Goal: Task Accomplishment & Management: Use online tool/utility

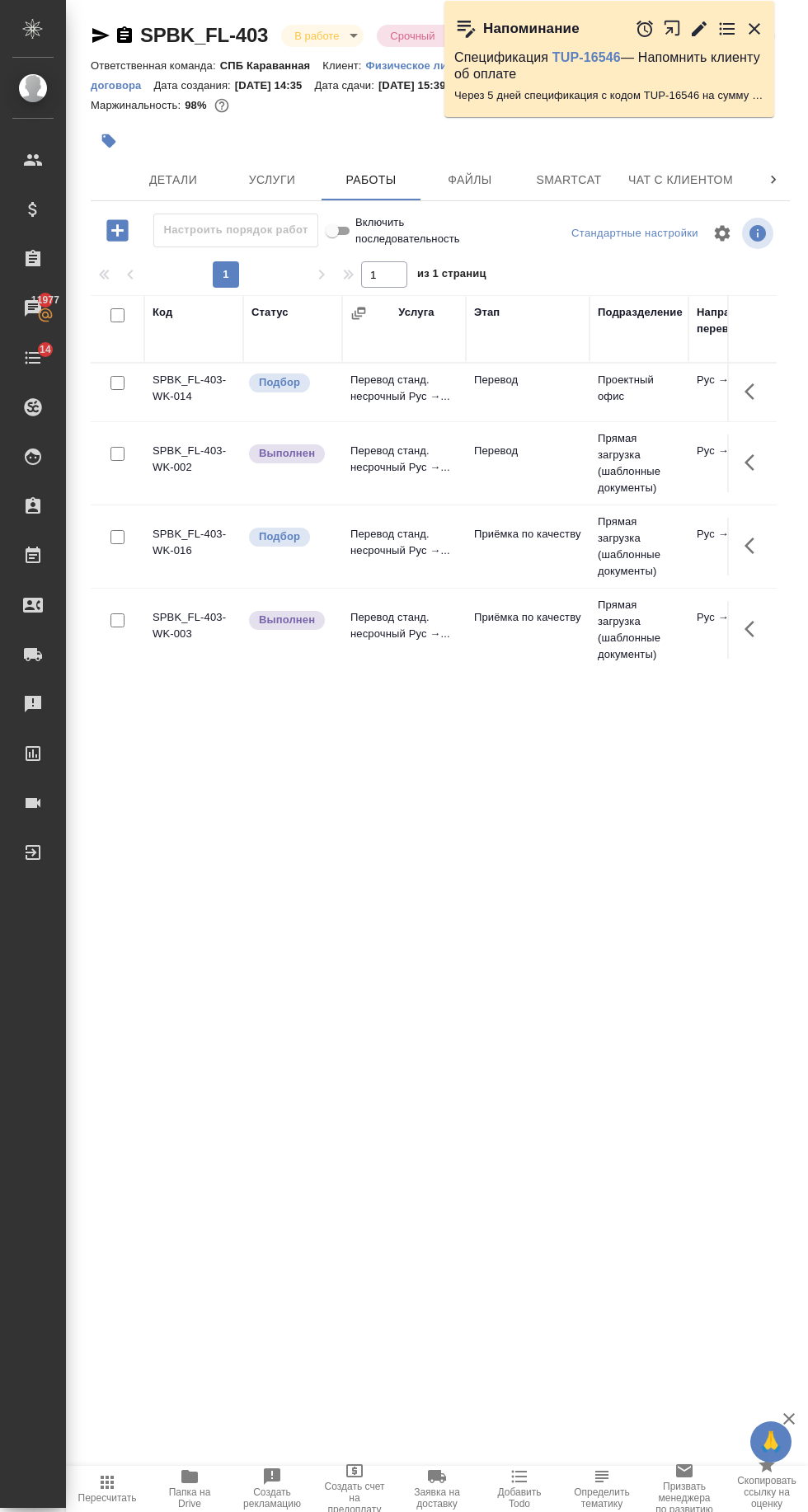
click at [149, 178] on span "Детали" at bounding box center [173, 180] width 79 height 21
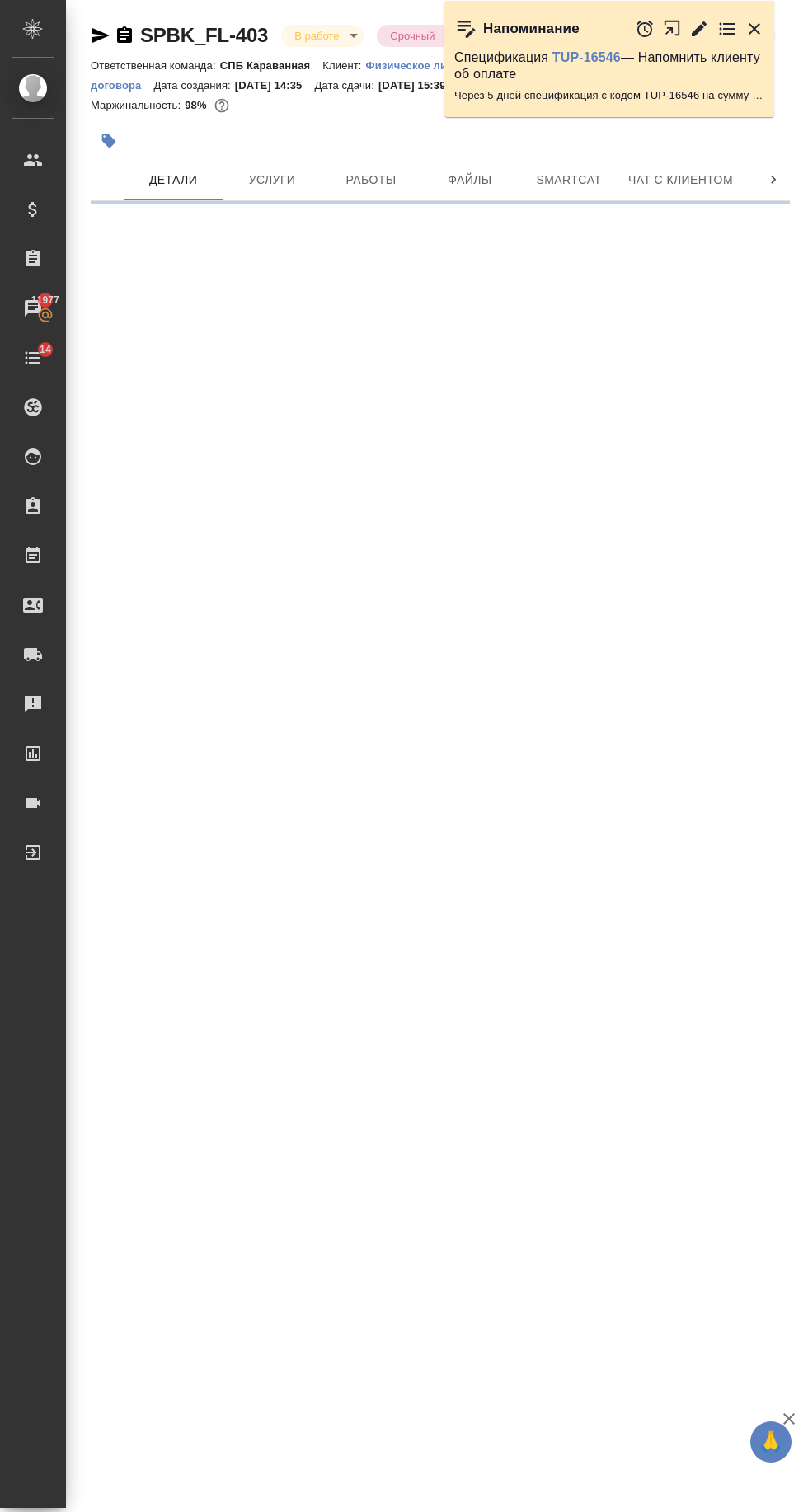
select select "RU"
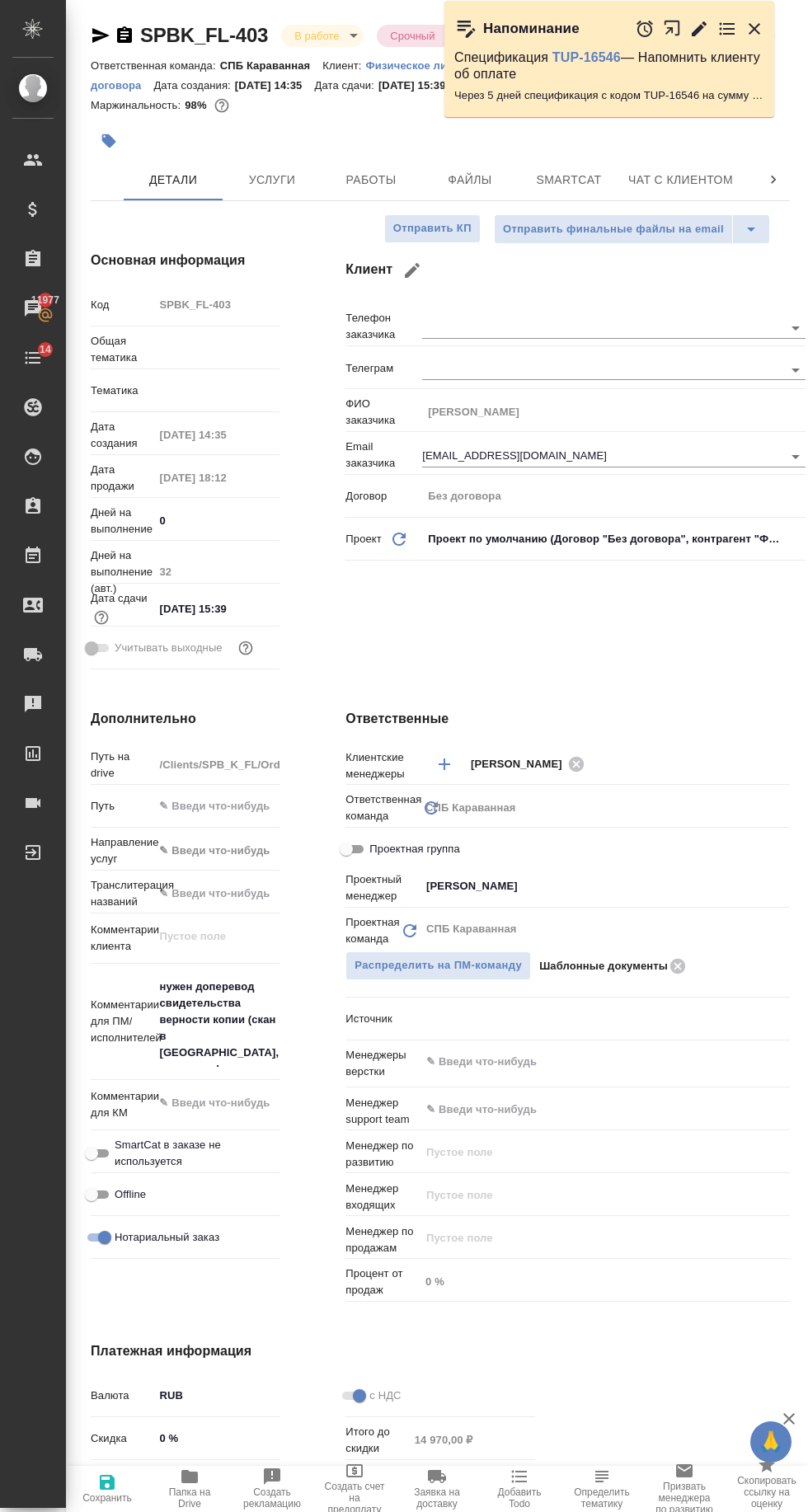
type textarea "x"
click at [348, 181] on span "Работы" at bounding box center [370, 180] width 79 height 21
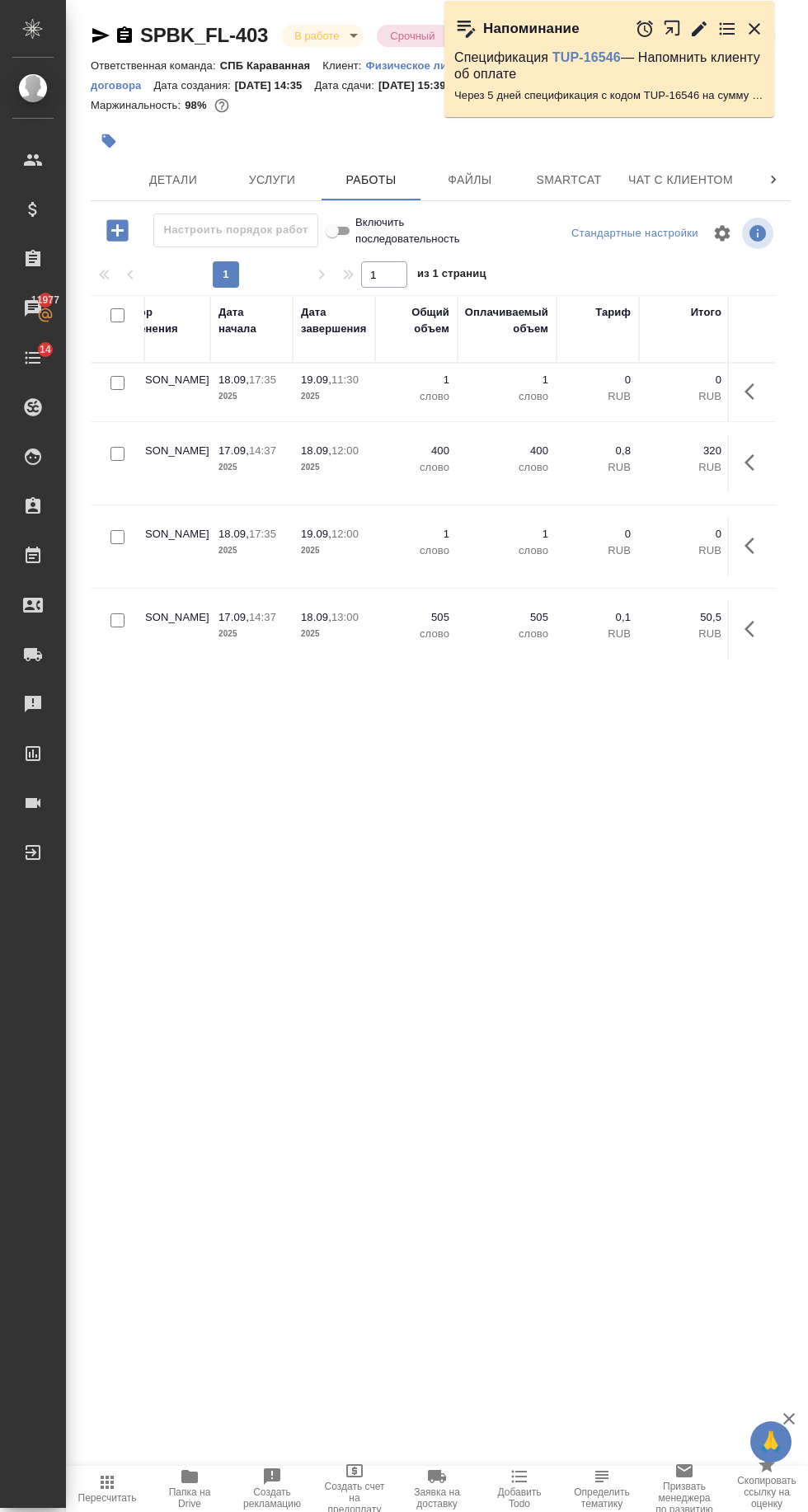
scroll to position [0, 1181]
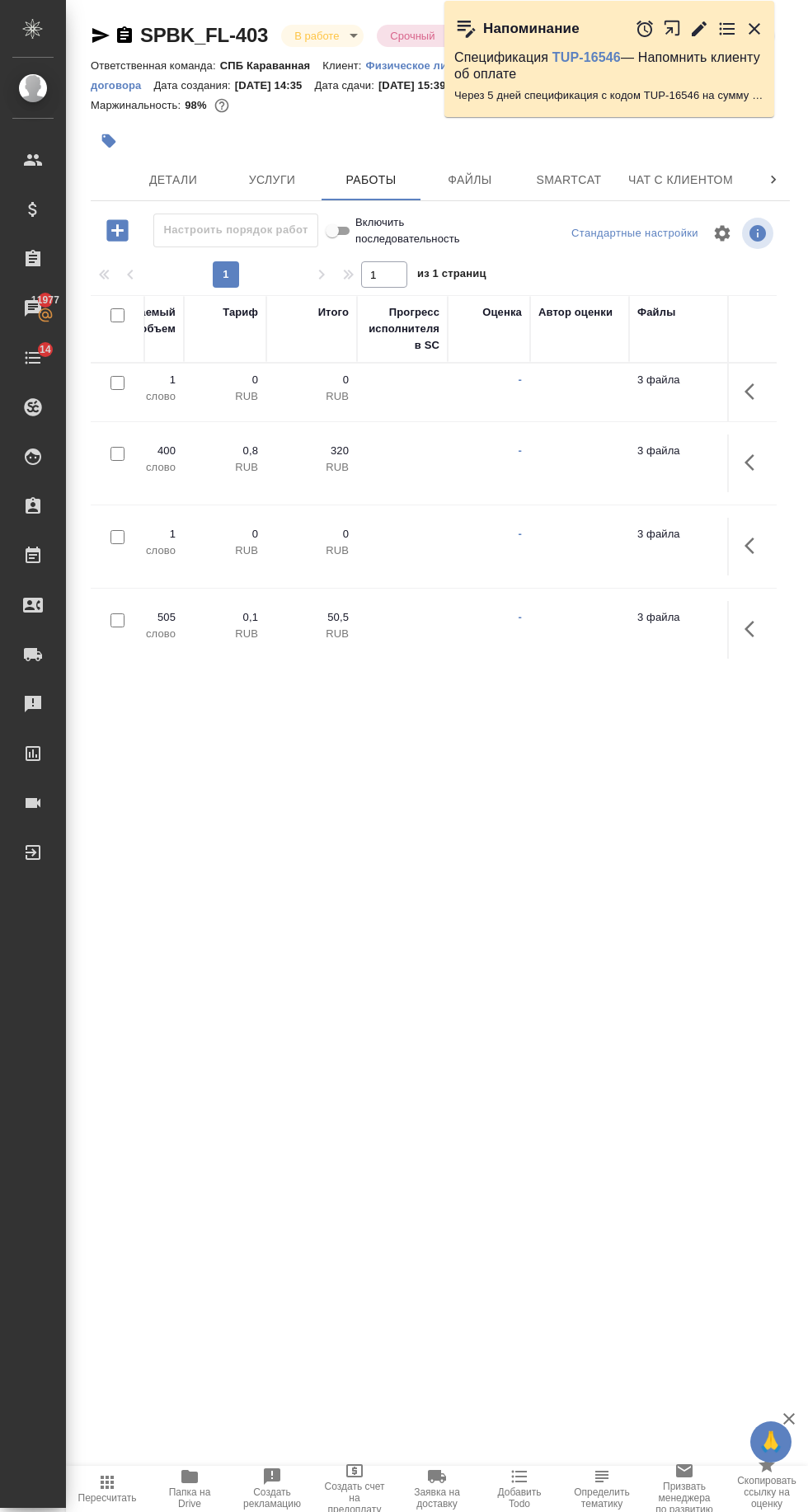
click at [762, 396] on icon "button" at bounding box center [755, 392] width 20 height 20
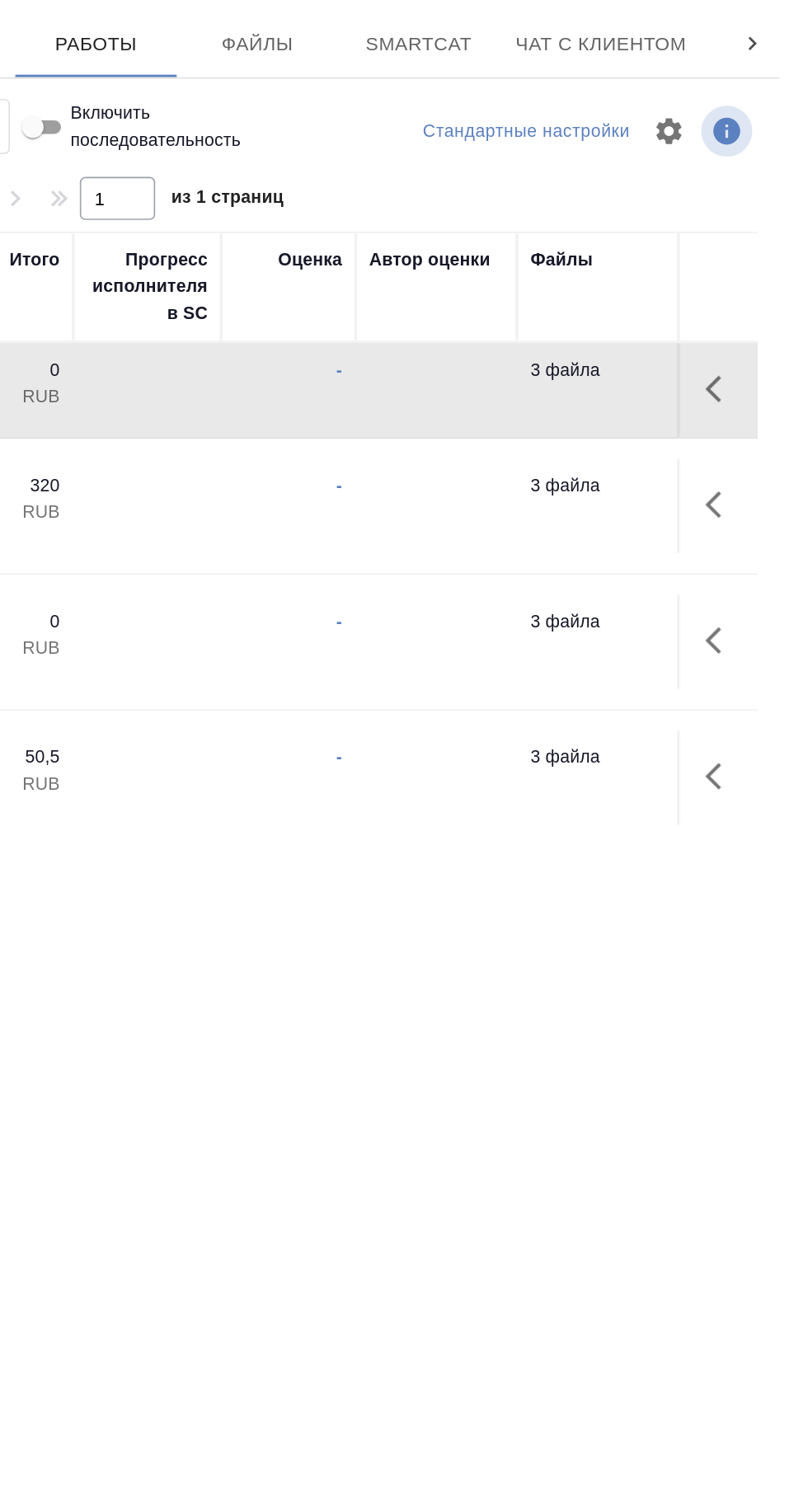
scroll to position [0, 0]
click at [756, 396] on icon "button" at bounding box center [755, 392] width 20 height 20
click at [633, 395] on icon "button" at bounding box center [633, 392] width 20 height 20
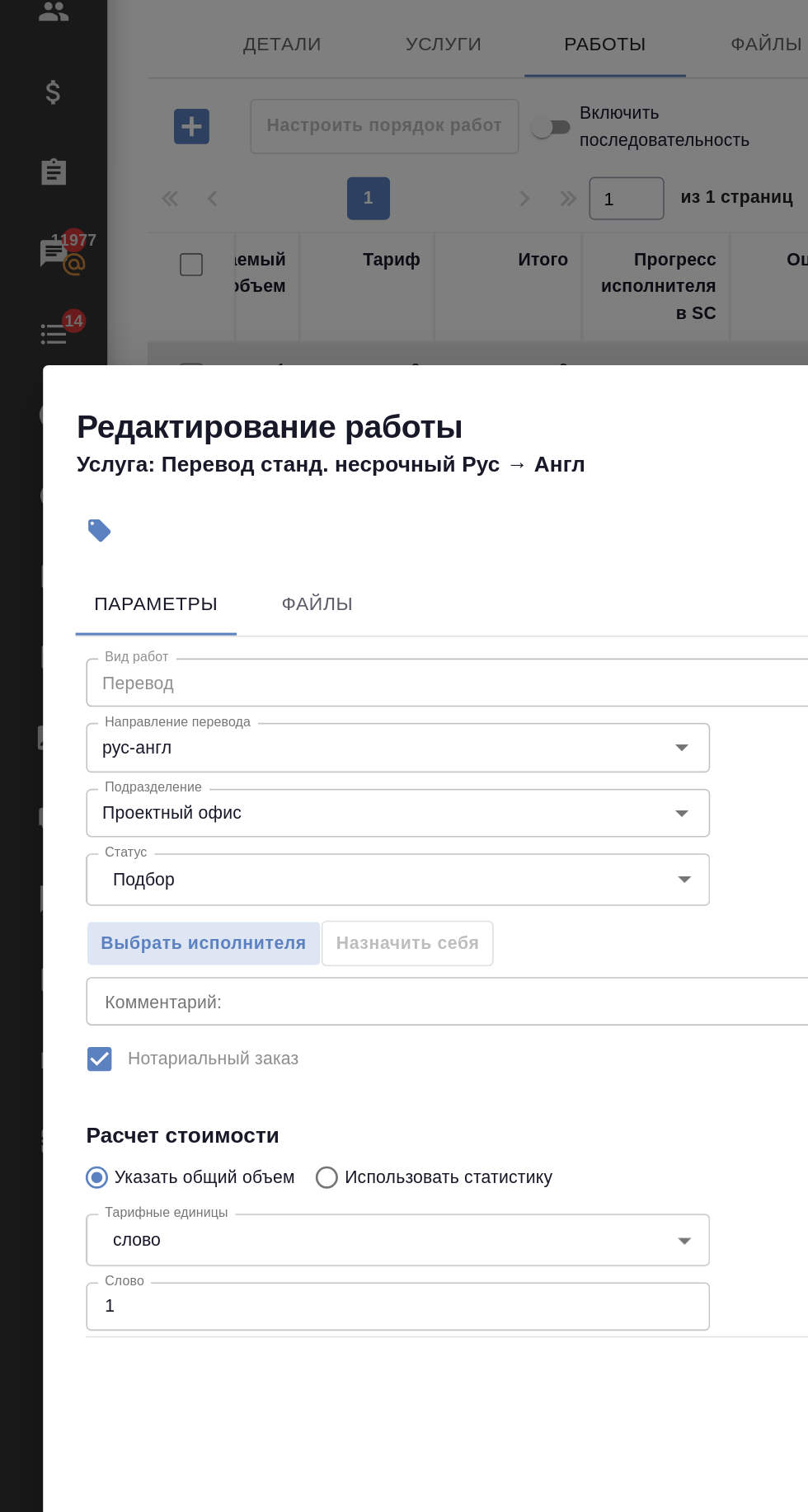
click at [366, 652] on input "Проектный офис" at bounding box center [216, 652] width 317 height 20
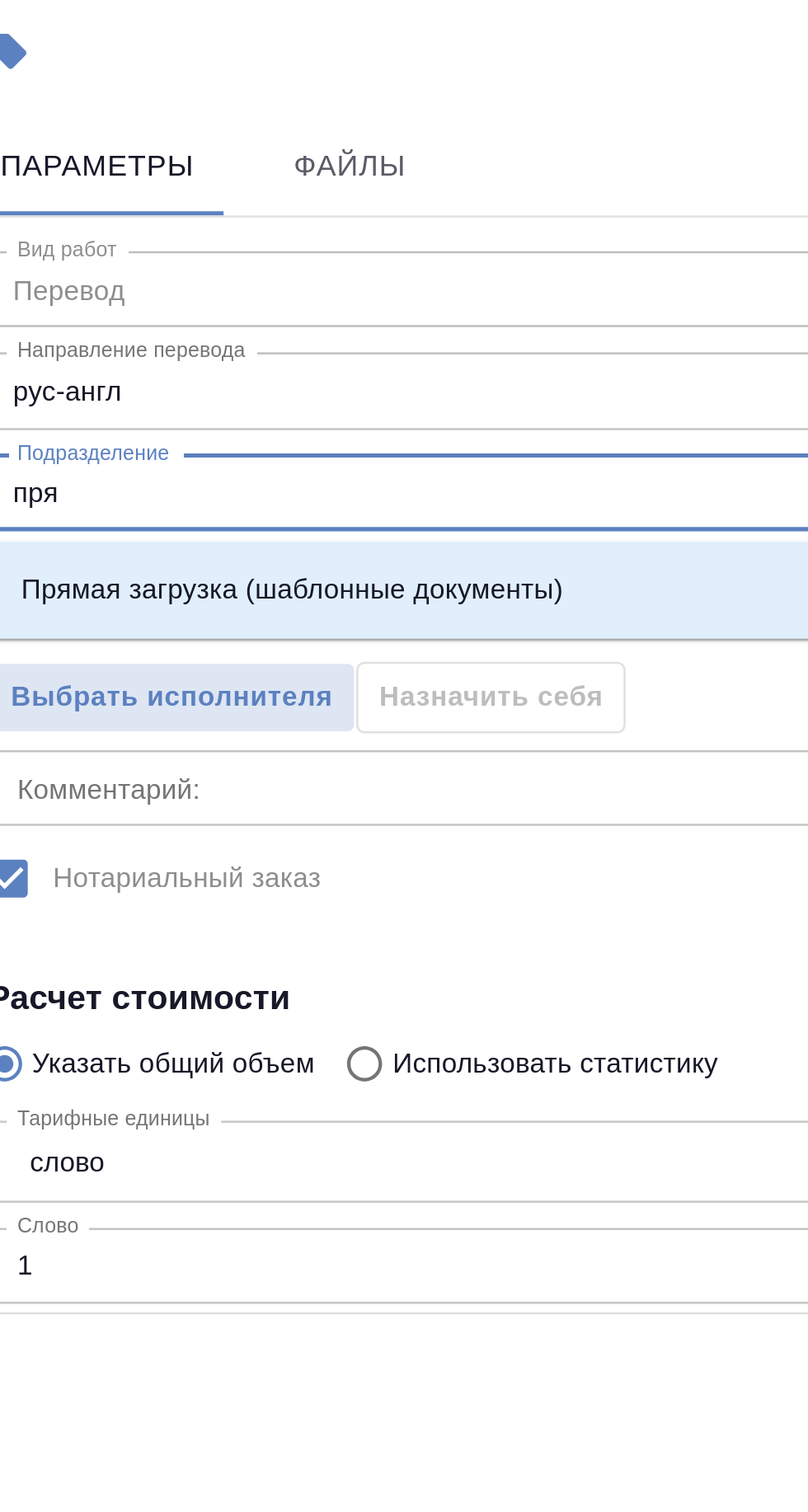
click at [250, 692] on p "Прямая загрузка (шаблонные документы)" at bounding box center [171, 689] width 212 height 17
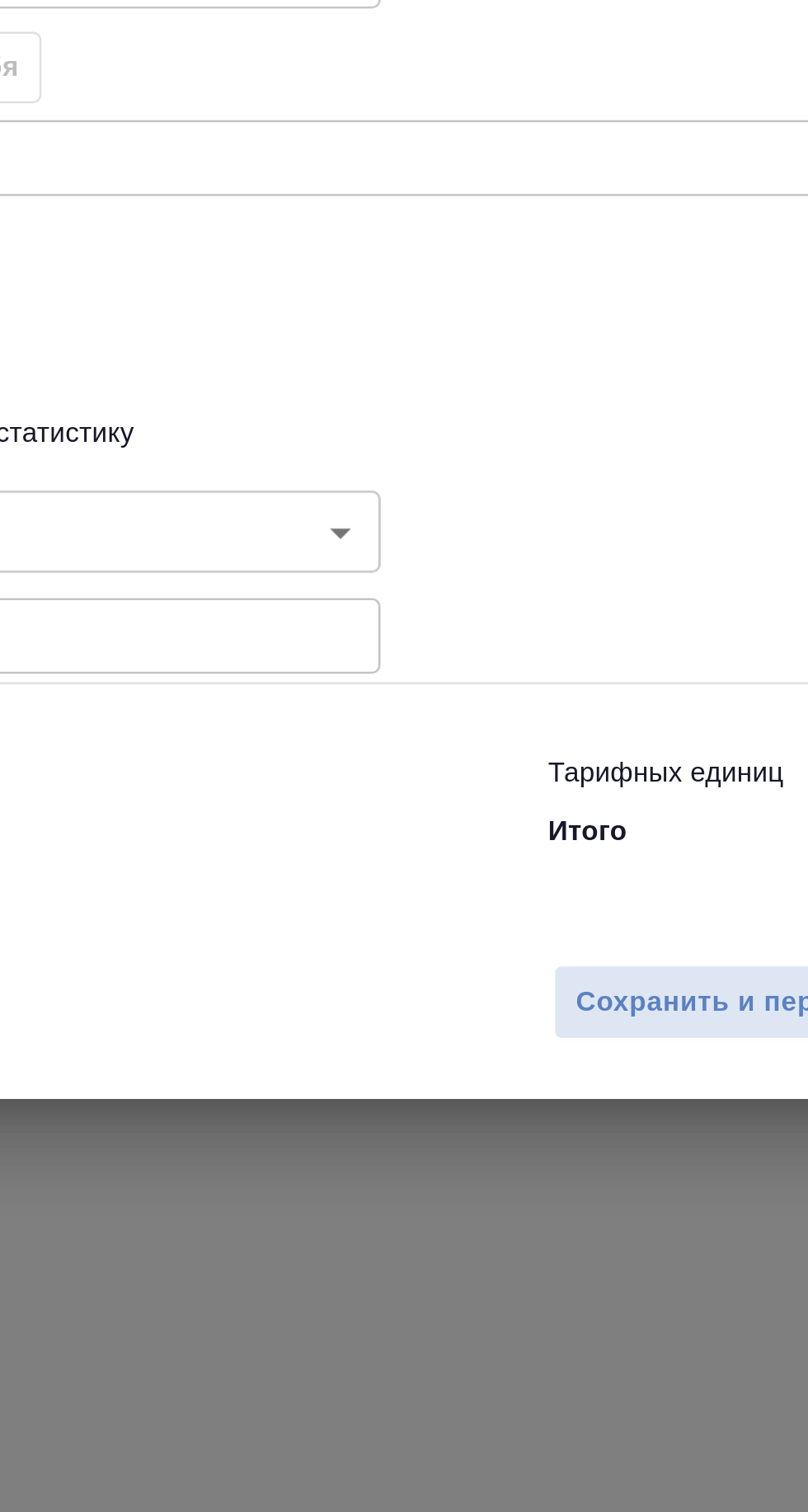
type input "Прямая загрузка (шаблонные документы)"
click at [556, 1102] on span "Сохранить и пересчитать" at bounding box center [583, 1098] width 143 height 19
